Goal: Answer question/provide support: Answer question/provide support

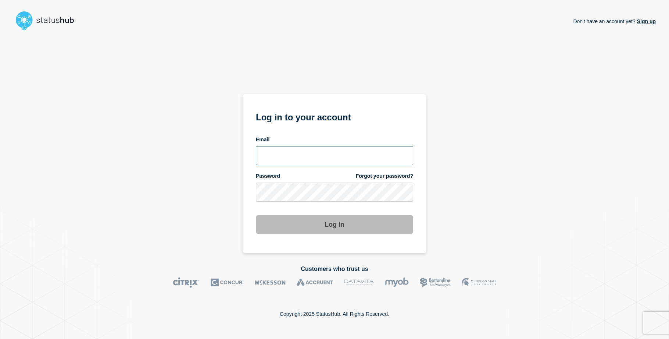
click at [282, 153] on input "email input" at bounding box center [334, 155] width 157 height 19
type input "[EMAIL_ADDRESS][DOMAIN_NAME]"
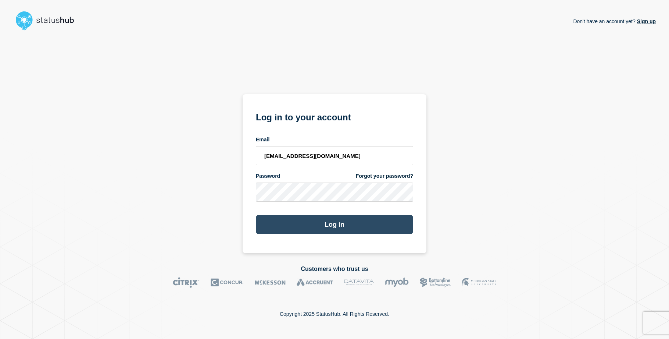
drag, startPoint x: 286, startPoint y: 224, endPoint x: 280, endPoint y: 223, distance: 5.9
click at [286, 224] on button "Log in" at bounding box center [334, 224] width 157 height 19
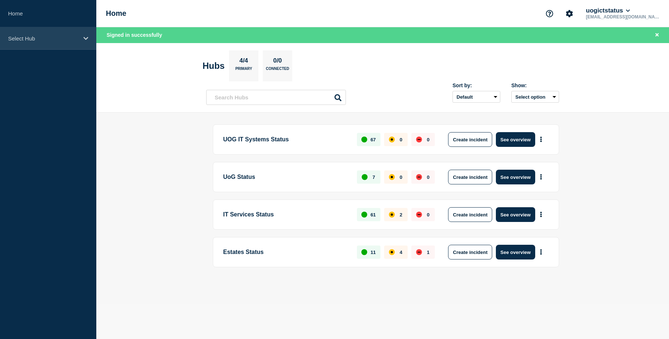
click at [83, 36] on icon at bounding box center [85, 39] width 5 height 6
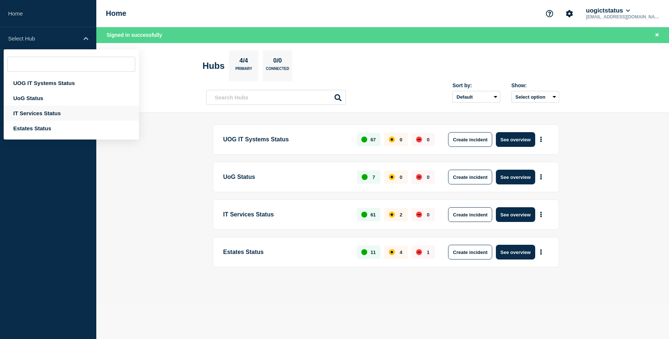
click at [30, 112] on div "IT Services Status" at bounding box center [71, 112] width 135 height 15
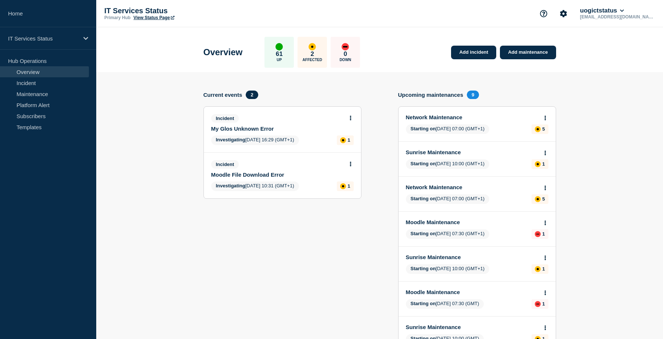
click at [228, 128] on link "My Glos Unknown Error" at bounding box center [277, 128] width 133 height 6
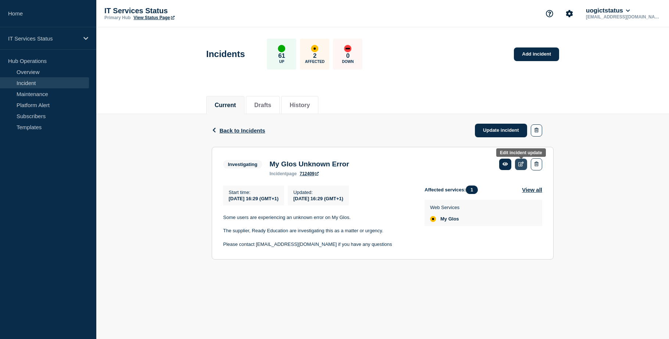
click at [518, 165] on link at bounding box center [521, 163] width 12 height 11
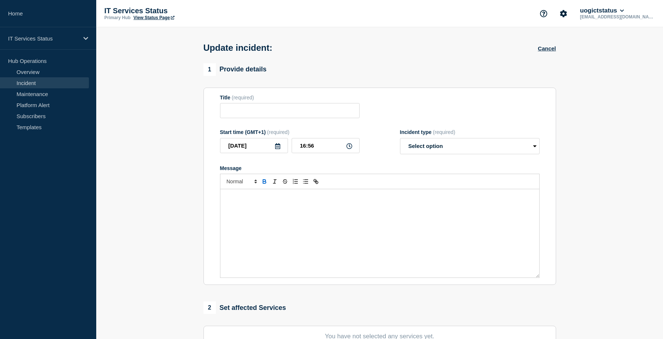
type input "My Glos Unknown Error"
type input "16:29"
select select "investigating"
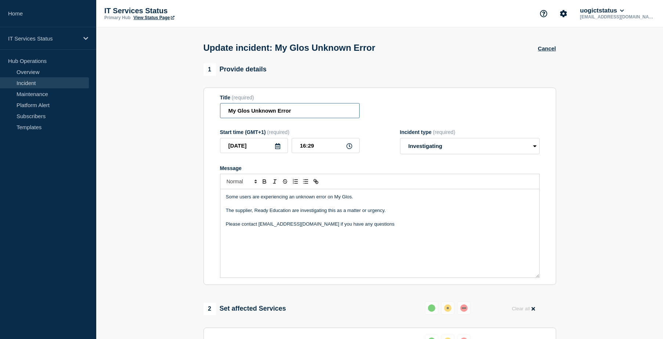
click at [278, 112] on input "My Glos Unknown Error" at bounding box center [290, 110] width 140 height 15
type input "My Glos Error"
drag, startPoint x: 391, startPoint y: 214, endPoint x: 396, endPoint y: 214, distance: 4.8
click at [392, 214] on p "The supplier, Ready Education are investigating this as a matter or urgency." at bounding box center [380, 210] width 308 height 7
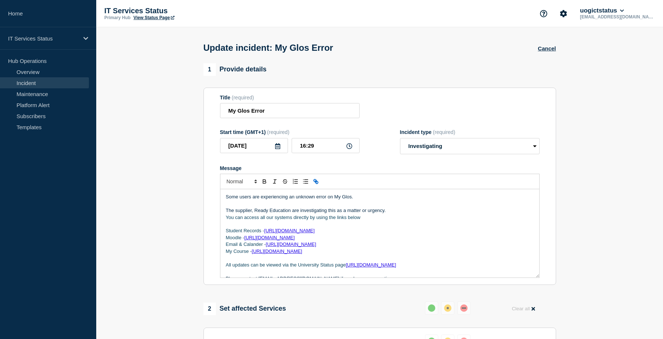
click at [225, 219] on div "Some users are experiencing an unknown error on My Glos. The supplier, Ready Ed…" at bounding box center [380, 233] width 319 height 88
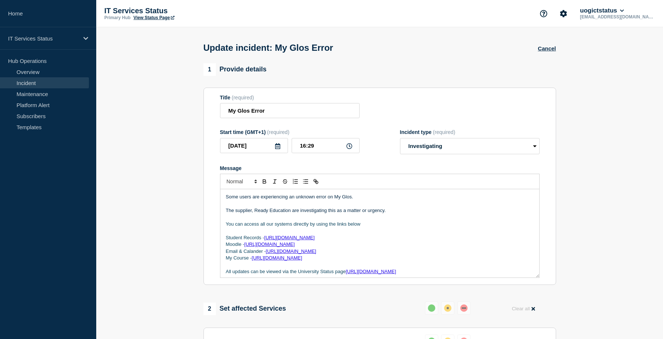
scroll to position [15, 0]
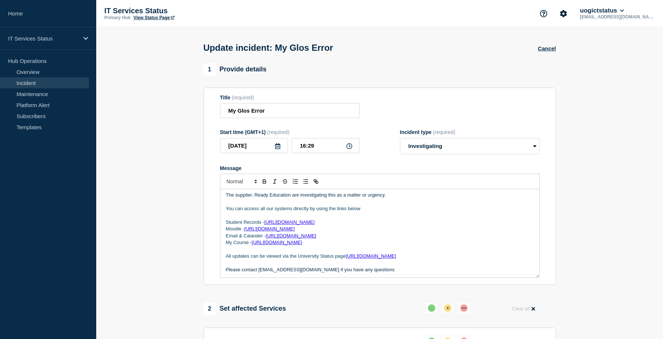
drag, startPoint x: 408, startPoint y: 257, endPoint x: 223, endPoint y: 255, distance: 185.3
click at [223, 255] on div "Some users are experiencing an unknown error on My Glos. The supplier, Ready Ed…" at bounding box center [380, 233] width 319 height 88
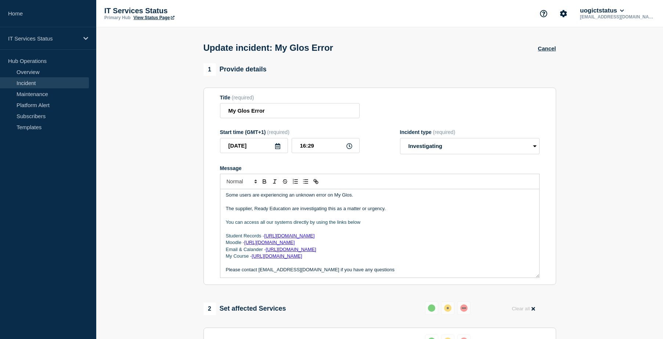
scroll to position [0, 0]
click at [445, 147] on select "Select option Investigating Identified Monitoring Resolved" at bounding box center [470, 146] width 140 height 16
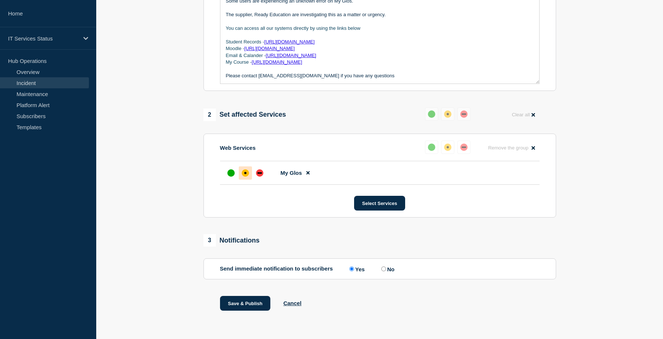
scroll to position [197, 0]
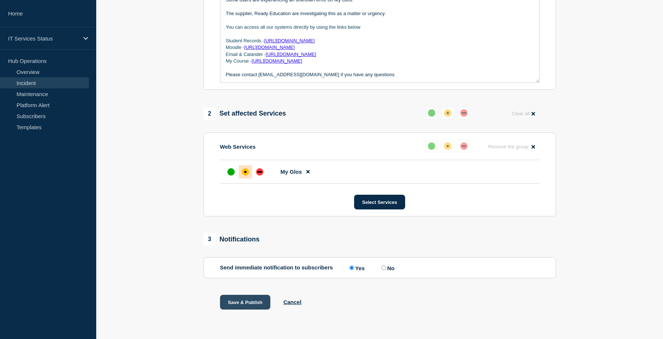
click at [248, 298] on button "Save & Publish" at bounding box center [245, 301] width 51 height 15
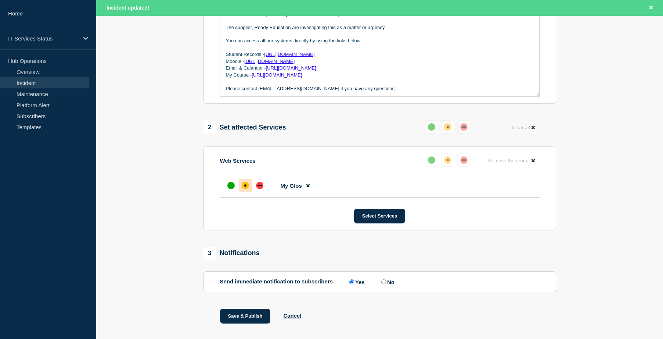
scroll to position [212, 0]
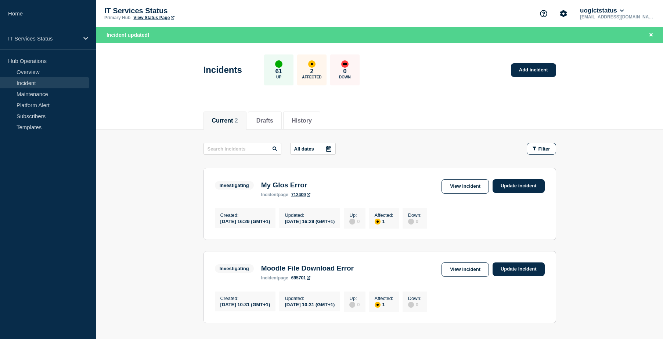
click at [477, 187] on link "View incident" at bounding box center [465, 186] width 47 height 14
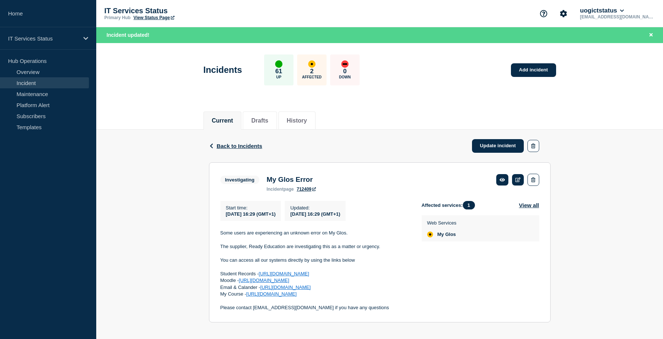
click at [248, 290] on p "Email & Calander - [URL][DOMAIN_NAME]" at bounding box center [316, 287] width 190 height 7
click at [519, 178] on icon at bounding box center [519, 179] width 6 height 5
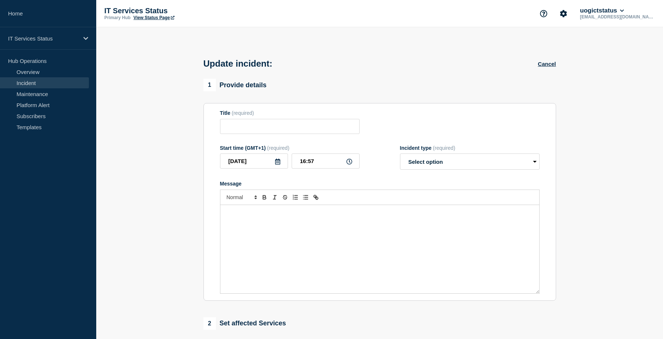
type input "My Glos Error"
type input "16:29"
select select "investigating"
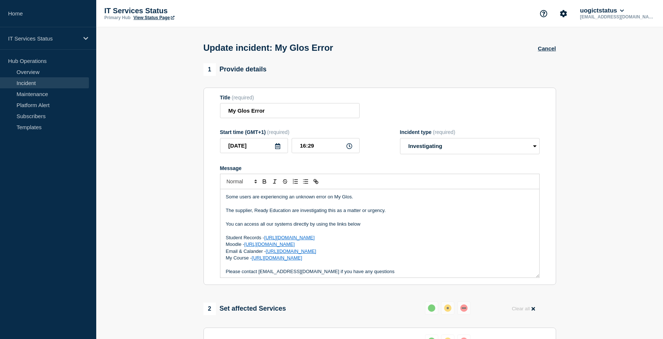
click at [257, 253] on p "Email & Calander - [URL][DOMAIN_NAME]" at bounding box center [380, 251] width 308 height 7
click at [364, 247] on p "Moodle - [URL][DOMAIN_NAME]" at bounding box center [380, 244] width 308 height 7
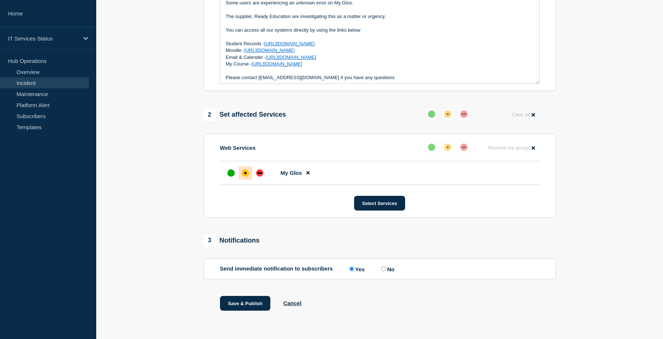
scroll to position [197, 0]
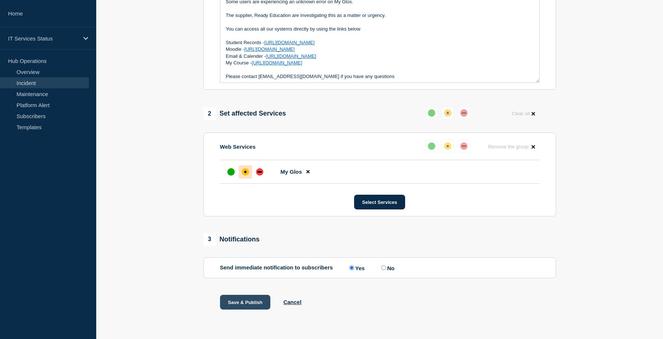
click at [236, 301] on button "Save & Publish" at bounding box center [245, 301] width 51 height 15
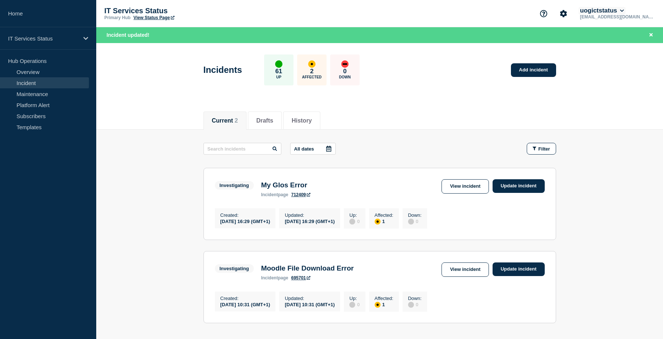
click at [626, 13] on button "uogictstatus" at bounding box center [602, 10] width 47 height 7
click at [623, 97] on button "Log out" at bounding box center [625, 97] width 18 height 6
